Goal: Transaction & Acquisition: Purchase product/service

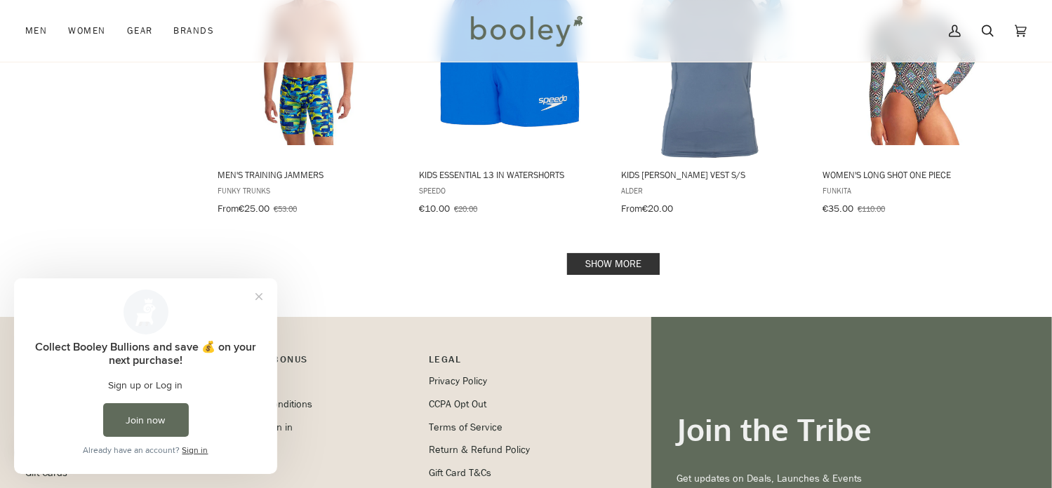
scroll to position [1515, 0]
click at [596, 253] on link "Show more" at bounding box center [613, 264] width 93 height 22
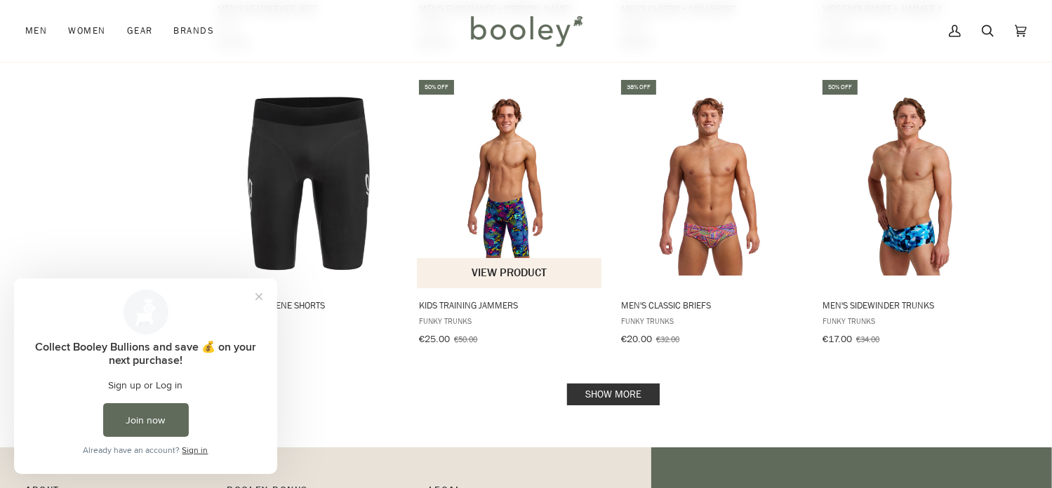
scroll to position [2877, 0]
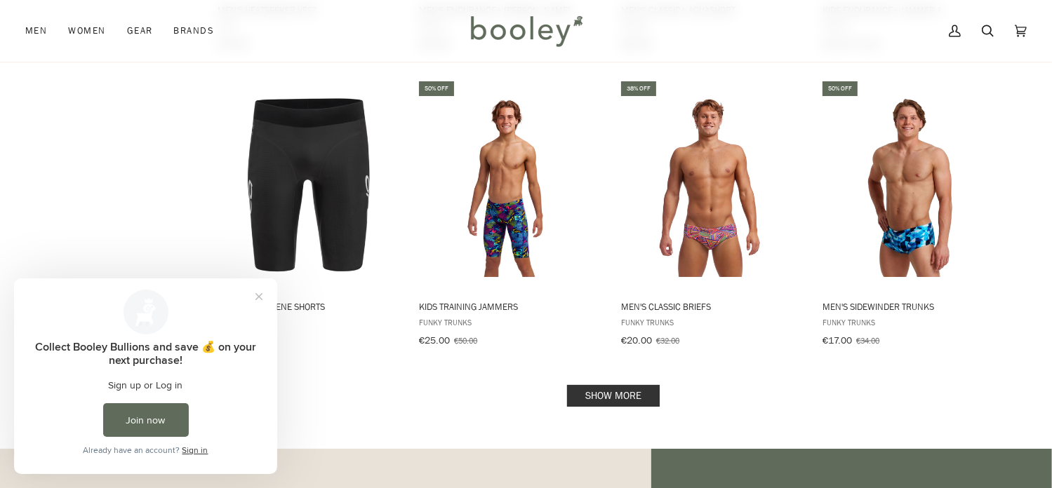
click at [630, 385] on link "Show more" at bounding box center [613, 396] width 93 height 22
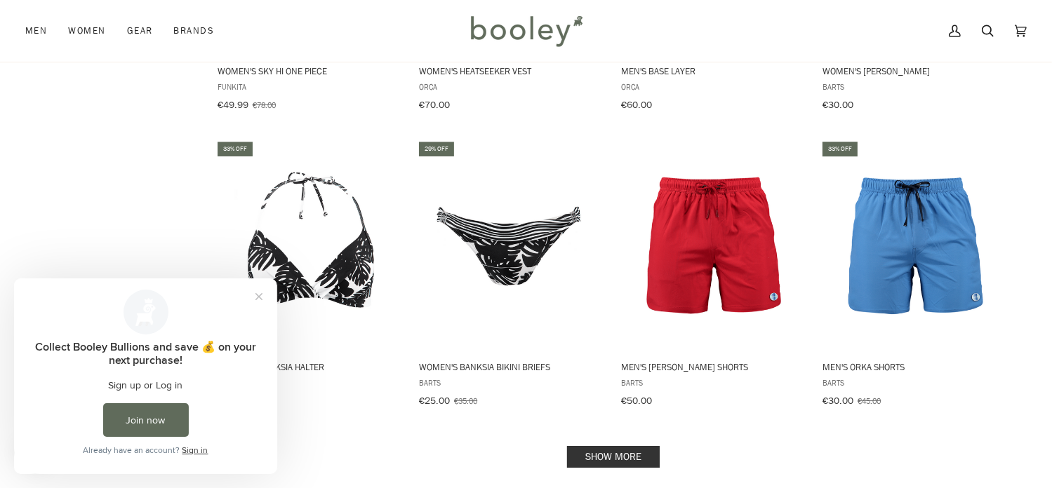
scroll to position [4298, 0]
click at [592, 447] on link "Show more" at bounding box center [613, 458] width 93 height 22
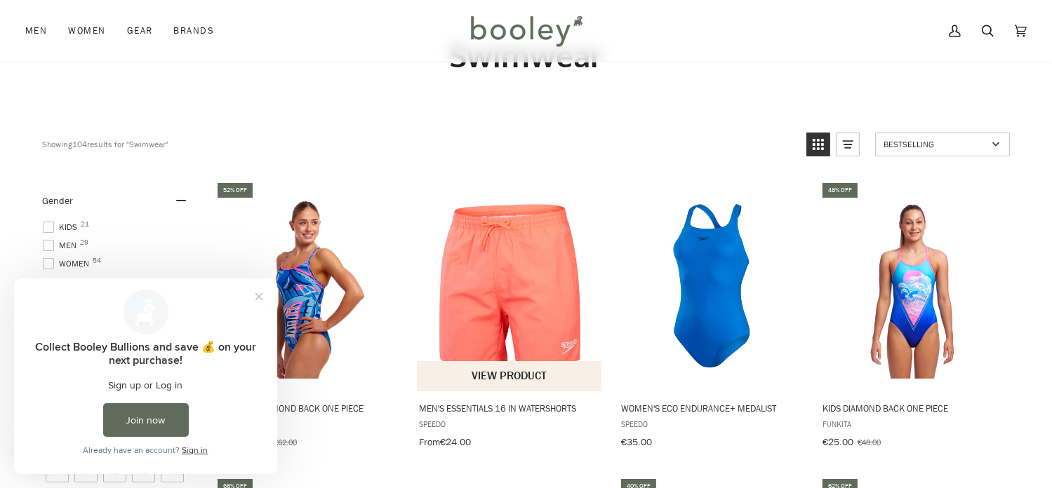
scroll to position [190, 0]
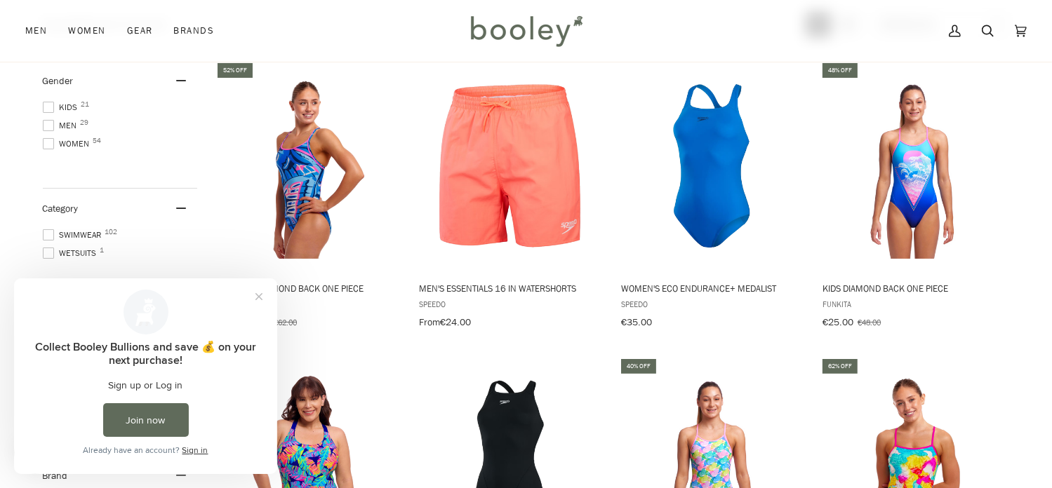
click at [47, 144] on span at bounding box center [48, 143] width 11 height 11
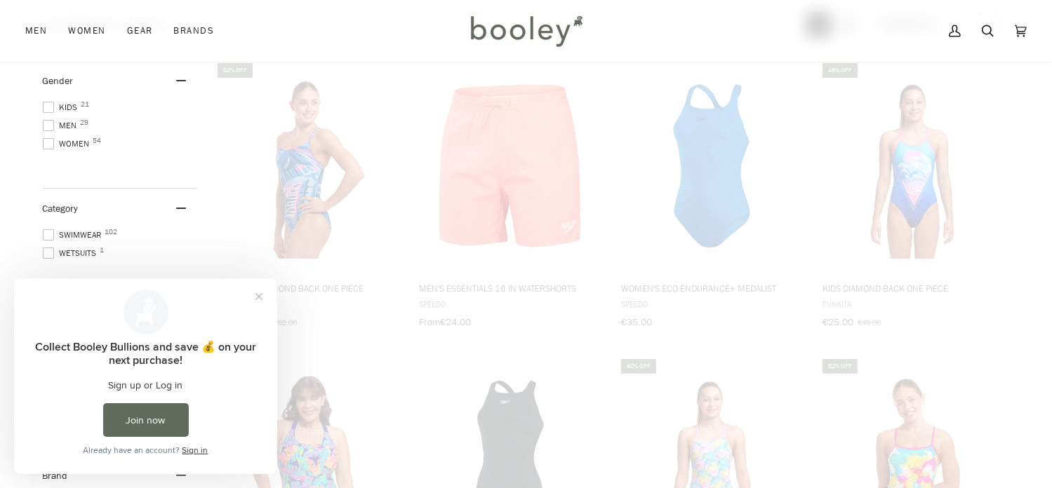
click at [47, 144] on span at bounding box center [48, 143] width 11 height 11
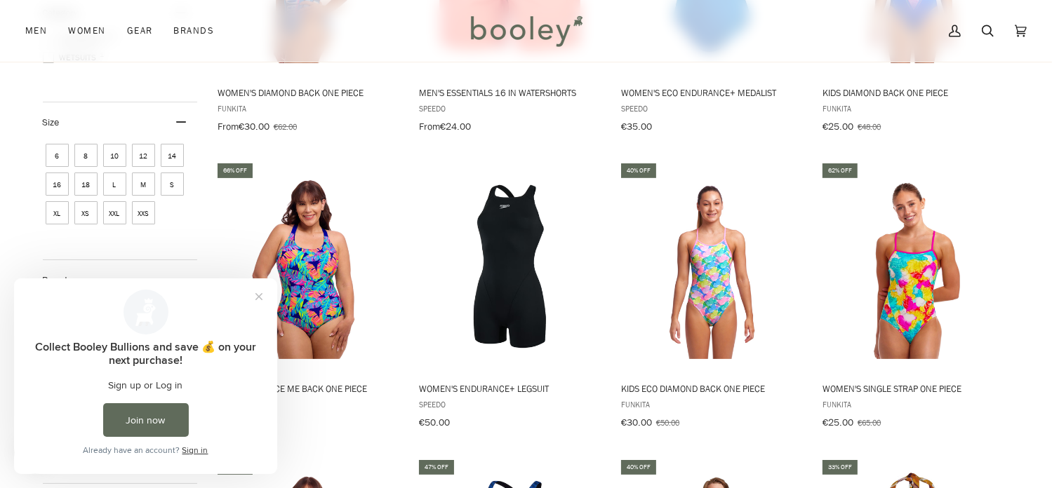
click at [92, 157] on span "8" at bounding box center [85, 155] width 23 height 23
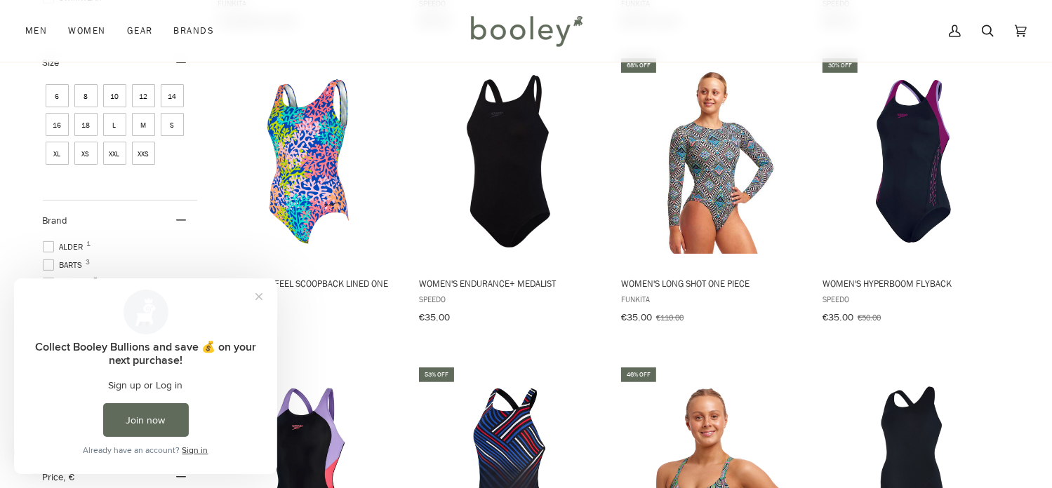
scroll to position [491, 0]
click at [114, 95] on span "10" at bounding box center [114, 95] width 23 height 23
click at [120, 90] on span "10" at bounding box center [114, 95] width 23 height 23
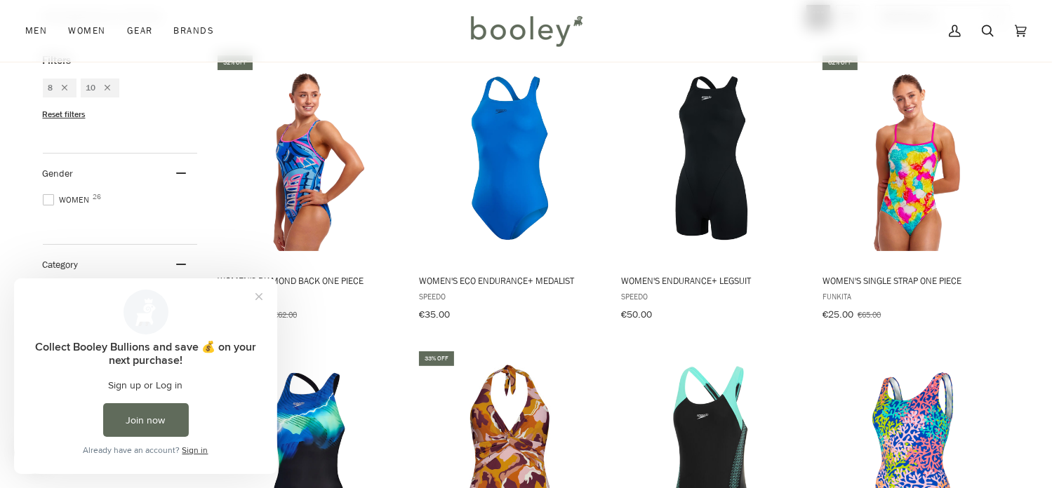
scroll to position [236, 0]
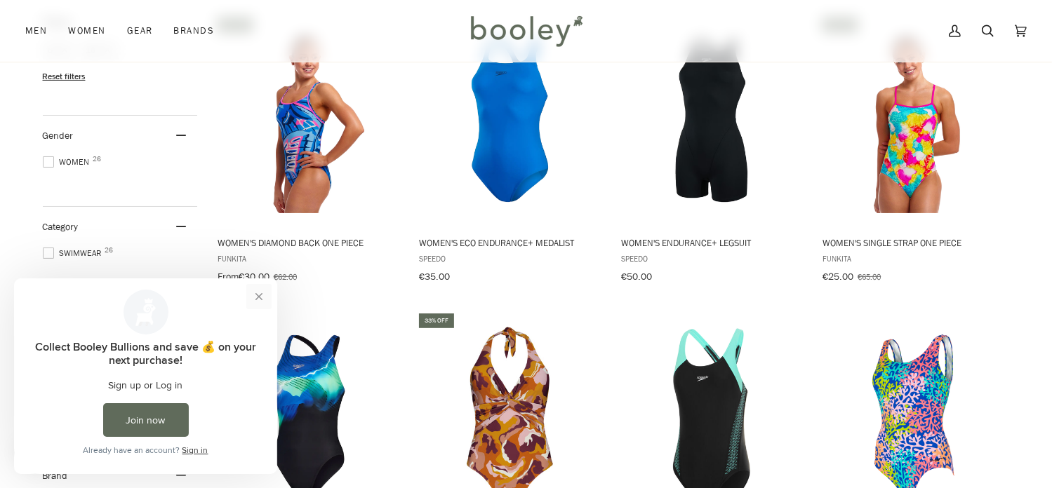
click at [258, 297] on button "Close prompt" at bounding box center [258, 295] width 25 height 25
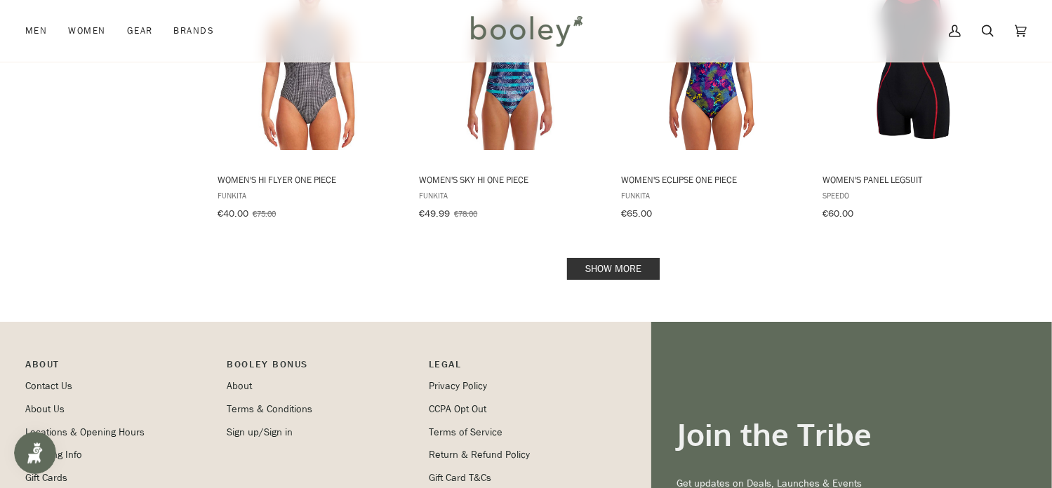
scroll to position [1505, 0]
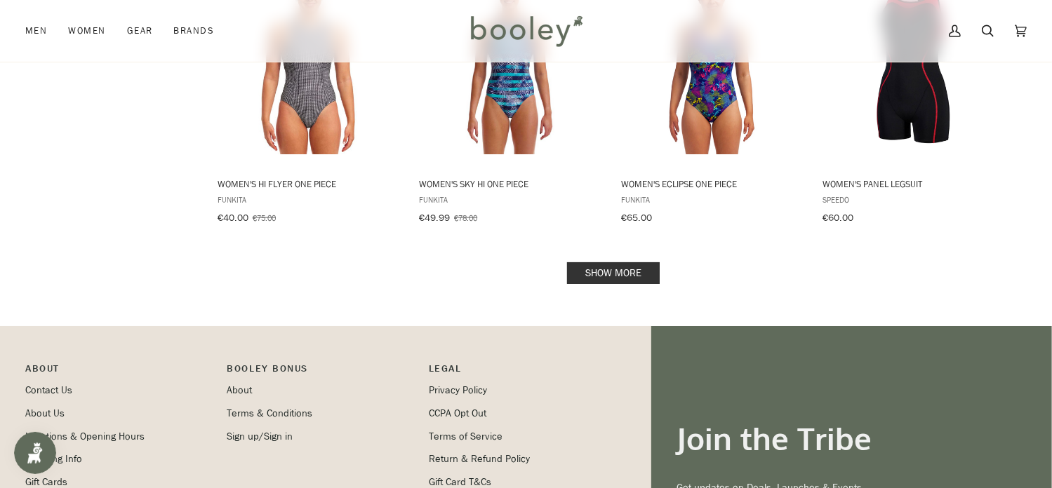
click at [617, 262] on link "Show more" at bounding box center [613, 273] width 93 height 22
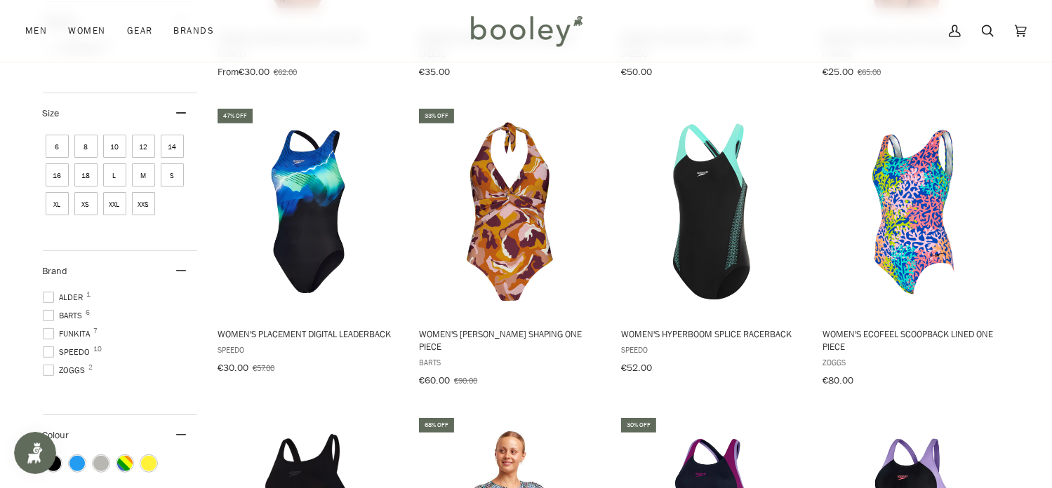
scroll to position [439, 0]
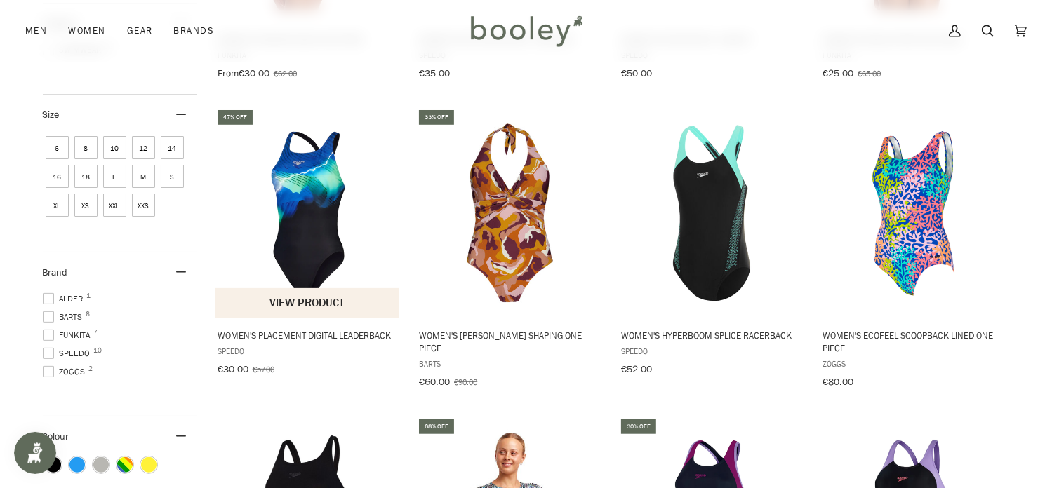
click at [317, 186] on img "Women's Placement Digital Leaderback" at bounding box center [308, 214] width 186 height 186
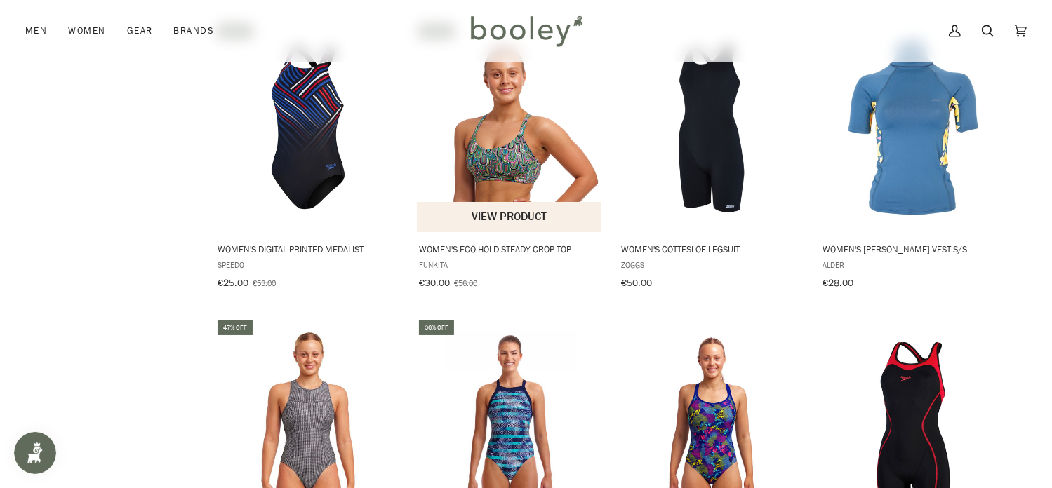
scroll to position [1148, 0]
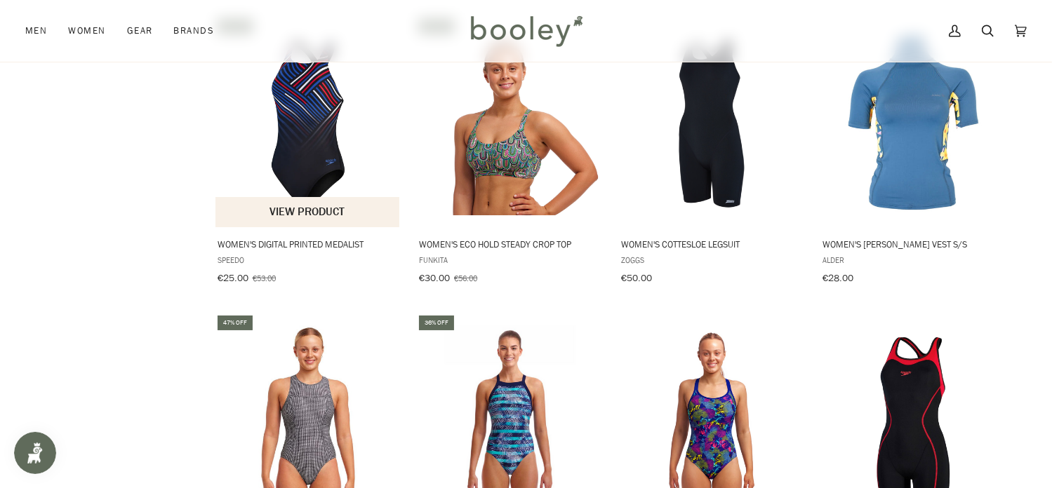
click at [315, 143] on img "Women's Digital Printed Medalist" at bounding box center [308, 122] width 186 height 186
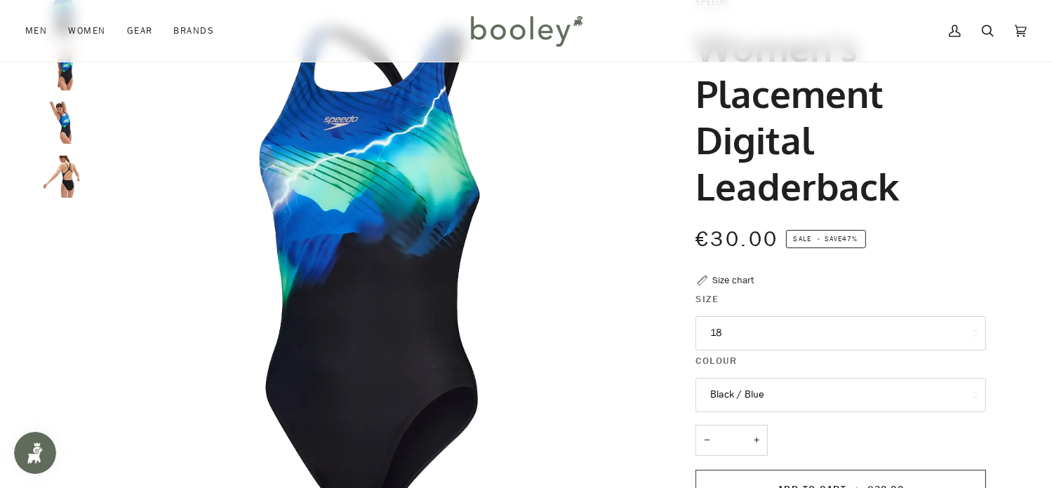
click at [65, 161] on img "Speedo Women's Club Training Leaderback Black / Blue - Booley Galway" at bounding box center [64, 177] width 42 height 42
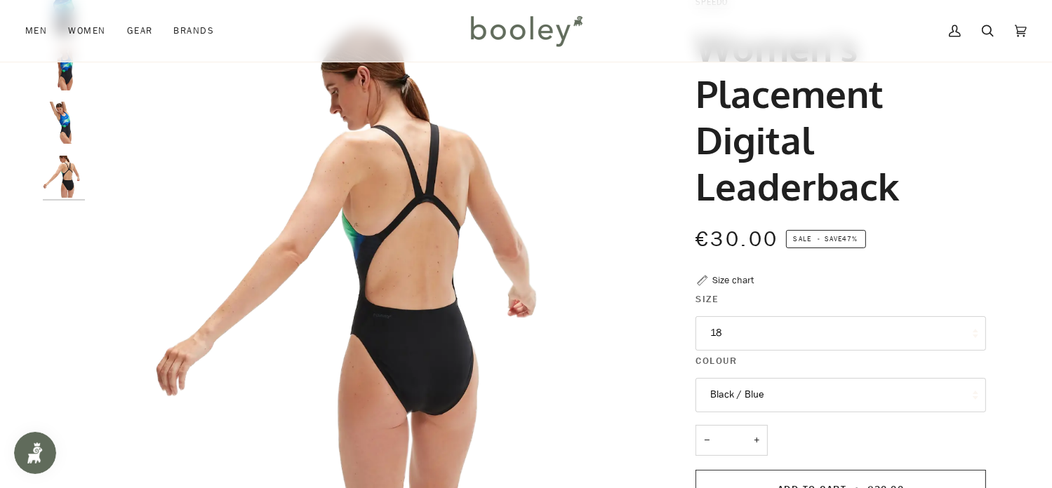
click at [382, 327] on img "Speedo Women's Club Training Leaderback Black / Blue - Booley Galway" at bounding box center [369, 271] width 555 height 555
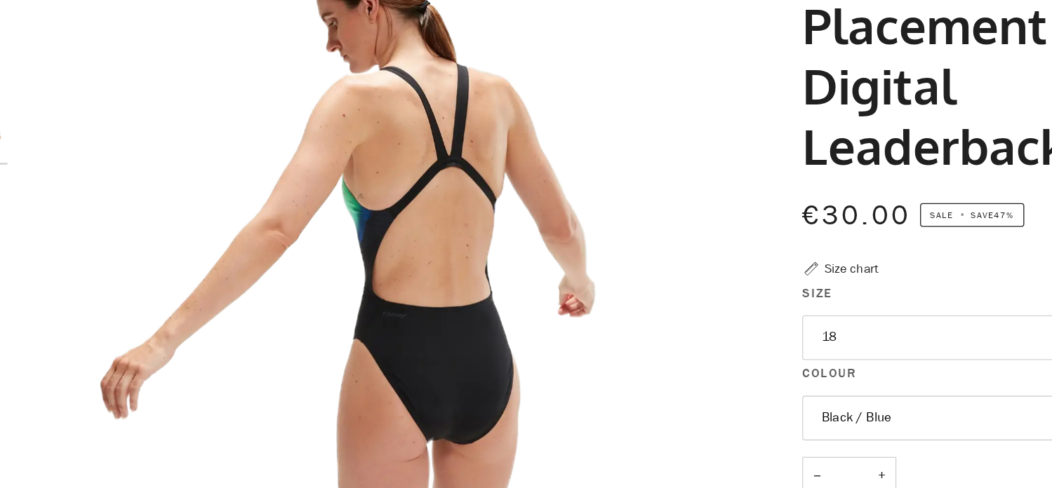
scroll to position [93, 0]
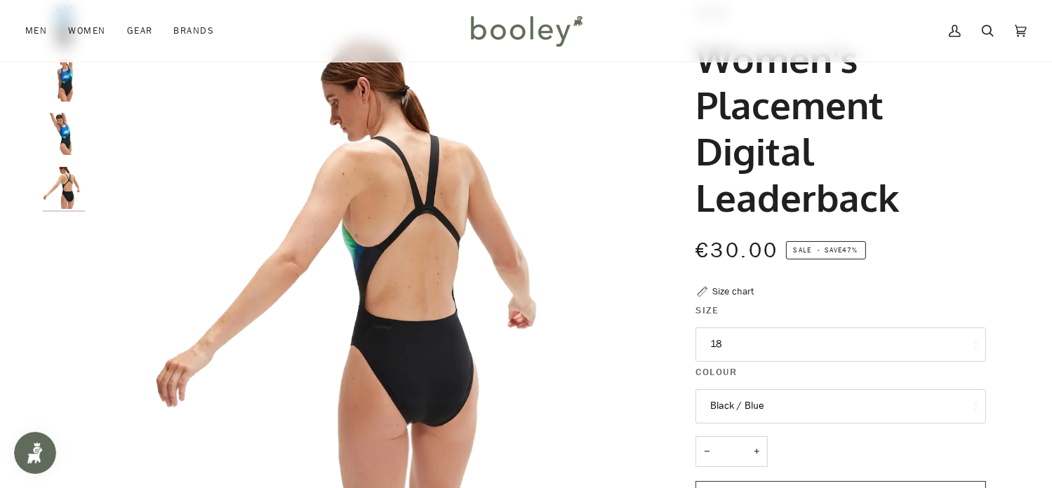
click at [65, 82] on img "Speedo Women's Club Training Leaderback Black / Blue - Booley Galway" at bounding box center [64, 81] width 42 height 42
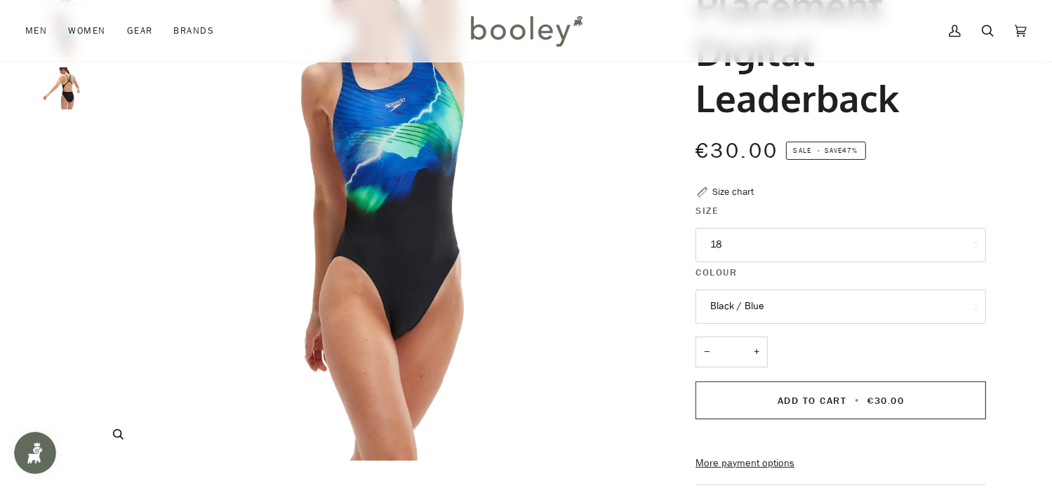
scroll to position [199, 0]
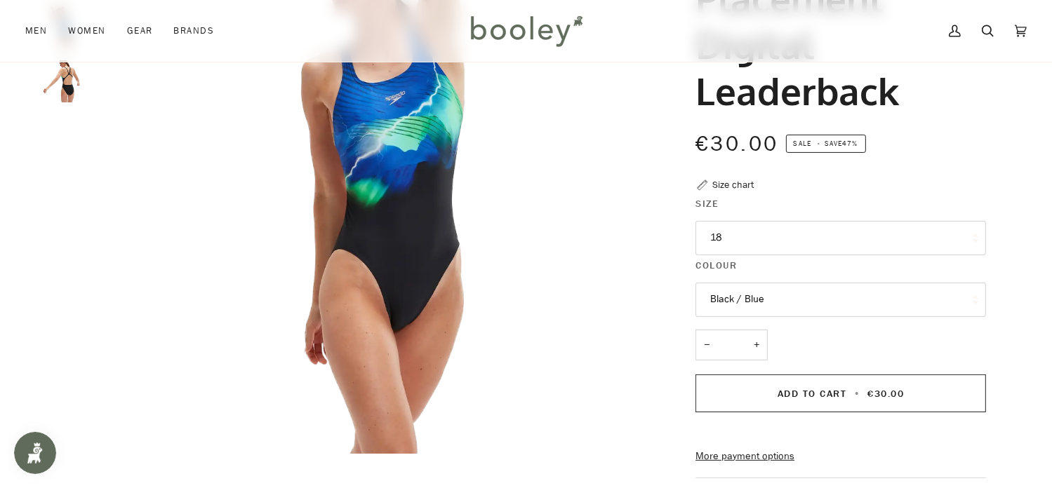
click at [777, 246] on button "18" at bounding box center [840, 238] width 290 height 34
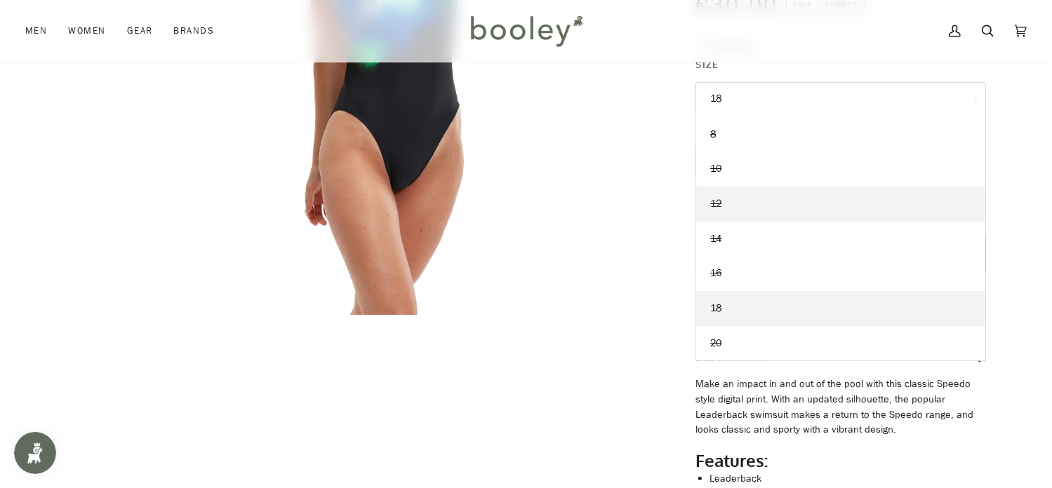
scroll to position [334, 0]
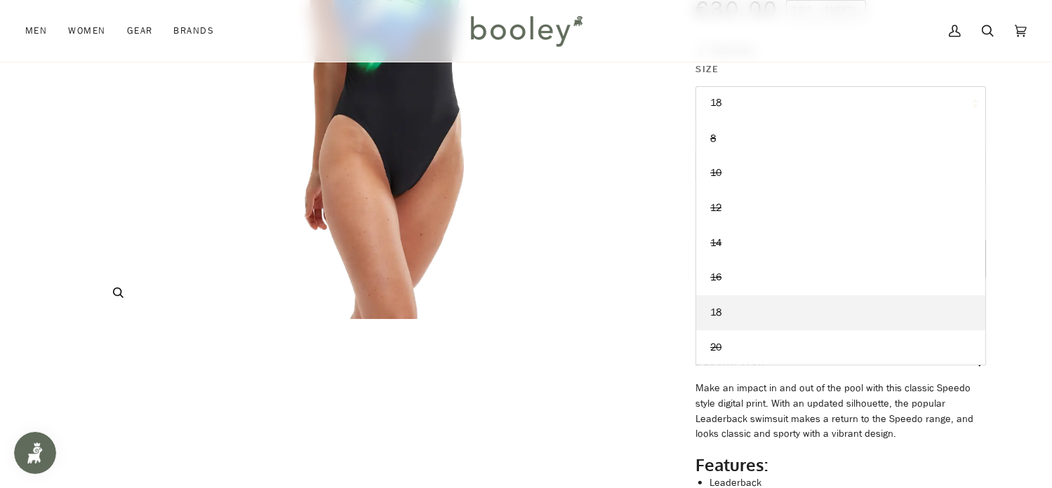
click at [572, 245] on img "Speedo Women's Club Training Leaderback Black / Blue - Booley Galway" at bounding box center [369, 41] width 555 height 555
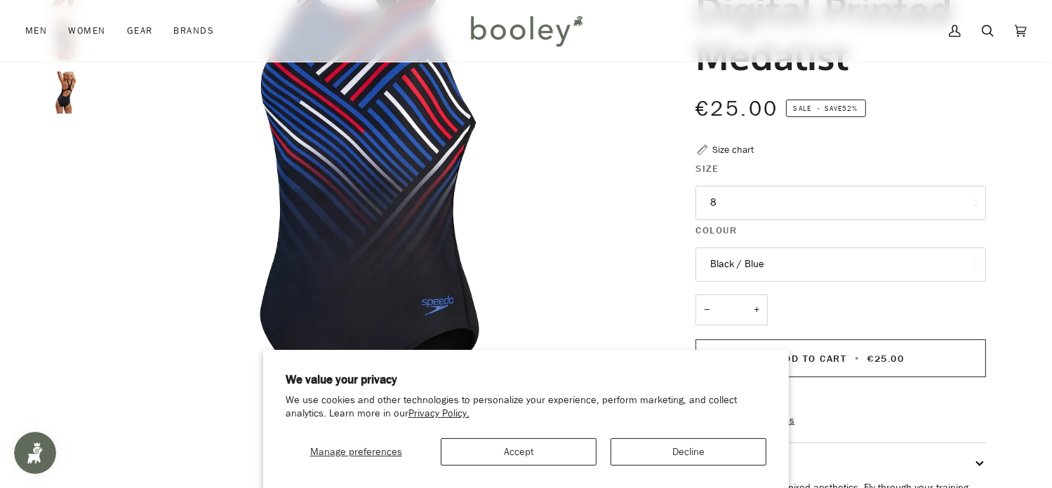
scroll to position [187, 0]
click at [748, 199] on button "8" at bounding box center [840, 204] width 290 height 34
